Goal: Use online tool/utility: Utilize a website feature to perform a specific function

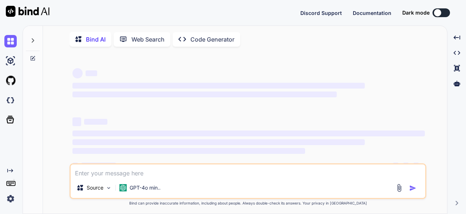
click at [165, 19] on div "Discord Support Documentation Dark mode Created with Pixso." at bounding box center [233, 12] width 466 height 25
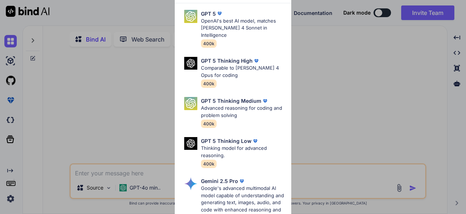
click at [100, 19] on div "Ultra Models GPT 5 OpenAI's best AI model, matches [PERSON_NAME] 4 Sonnet in In…" at bounding box center [233, 107] width 466 height 214
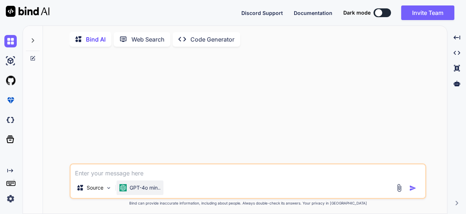
click at [149, 190] on p "GPT-4o min.." at bounding box center [145, 187] width 31 height 7
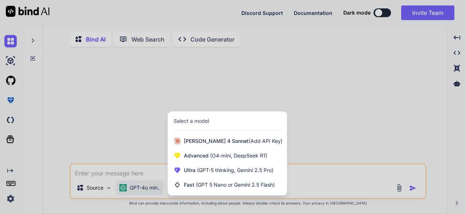
click at [62, 127] on div at bounding box center [233, 107] width 466 height 214
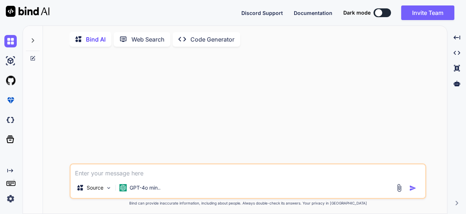
click at [11, 199] on img at bounding box center [10, 198] width 12 height 12
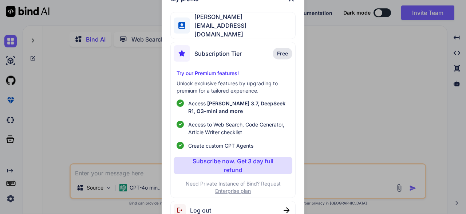
click at [12, 197] on div "My profile [PERSON_NAME] [EMAIL_ADDRESS][DOMAIN_NAME] Subscription Tier Free Tr…" at bounding box center [233, 107] width 466 height 214
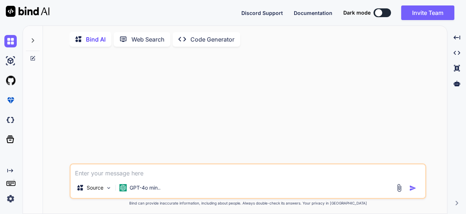
click at [10, 199] on img at bounding box center [10, 198] width 12 height 12
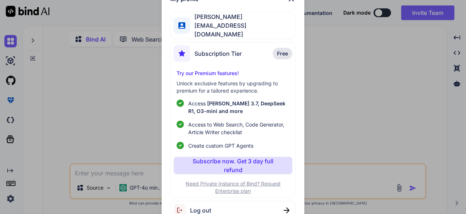
click at [112, 123] on div "My profile [PERSON_NAME] [EMAIL_ADDRESS][DOMAIN_NAME] Subscription Tier Free Tr…" at bounding box center [233, 107] width 466 height 214
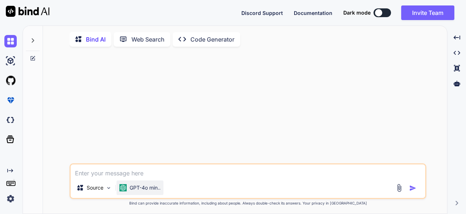
click at [131, 186] on p "GPT-4o min.." at bounding box center [145, 187] width 31 height 7
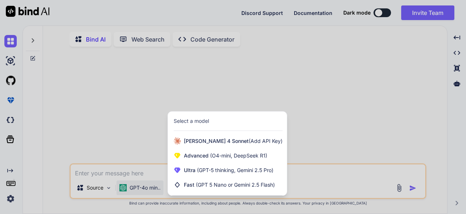
click at [119, 135] on div at bounding box center [233, 107] width 466 height 214
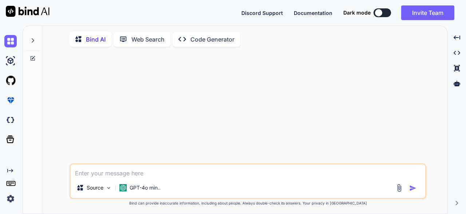
type textarea "x"
